Goal: Transaction & Acquisition: Purchase product/service

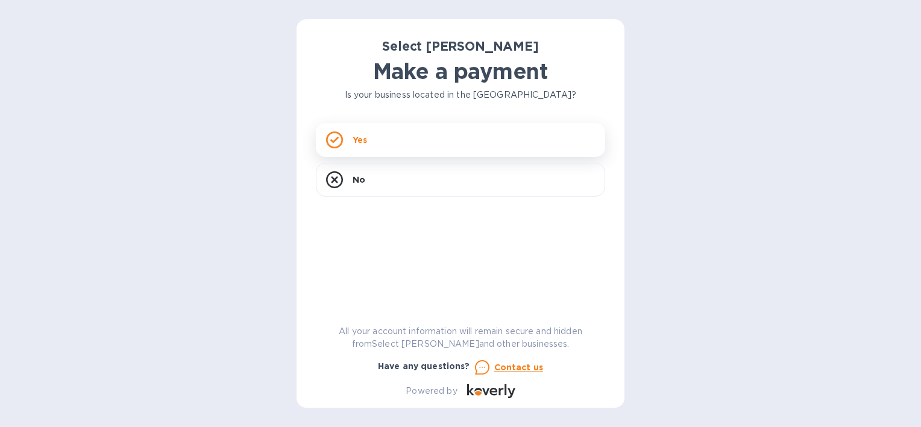
click at [363, 139] on p "Yes" at bounding box center [360, 140] width 14 height 12
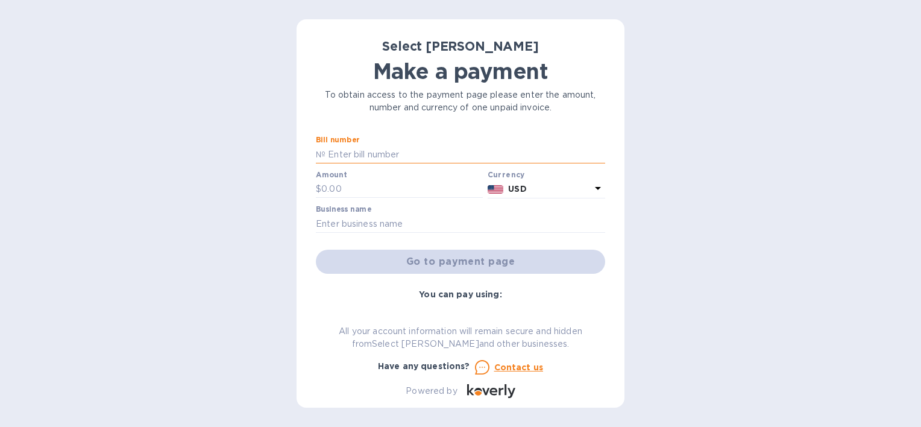
click at [365, 156] on input "text" at bounding box center [465, 154] width 280 height 18
type input "265815"
type input "509.04"
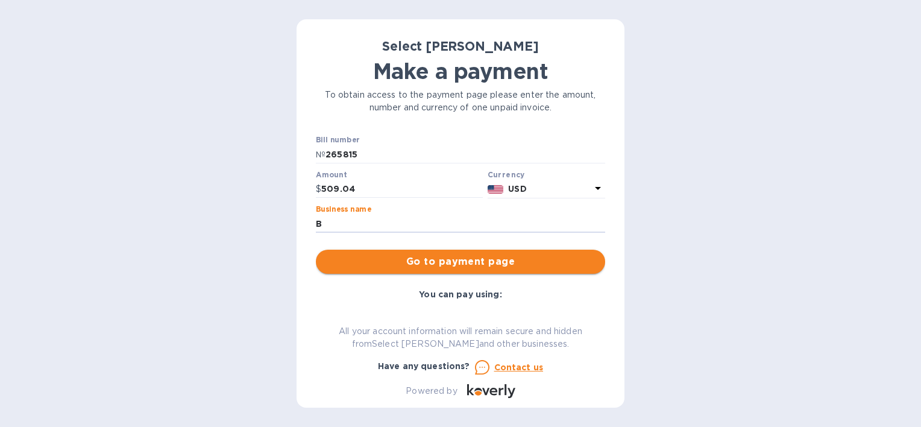
type input "Black Husky Brewing LLC"
click at [419, 262] on span "Go to payment page" at bounding box center [460, 261] width 270 height 14
